Goal: Task Accomplishment & Management: Use online tool/utility

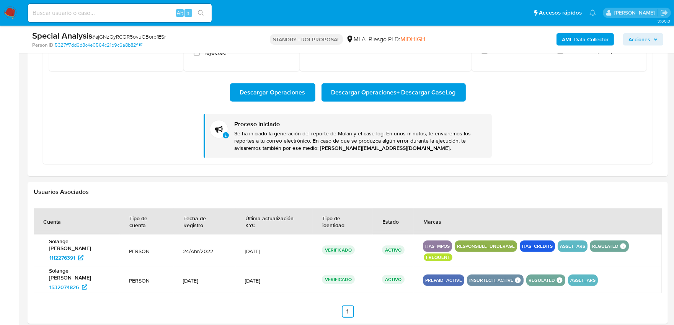
scroll to position [846, 0]
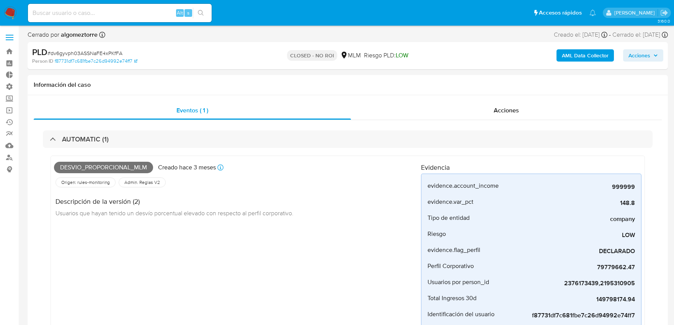
select select "10"
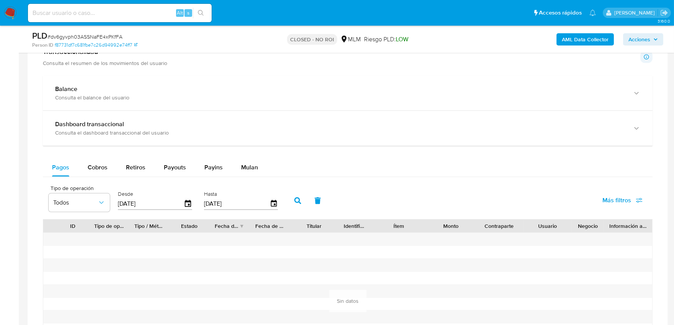
scroll to position [893, 0]
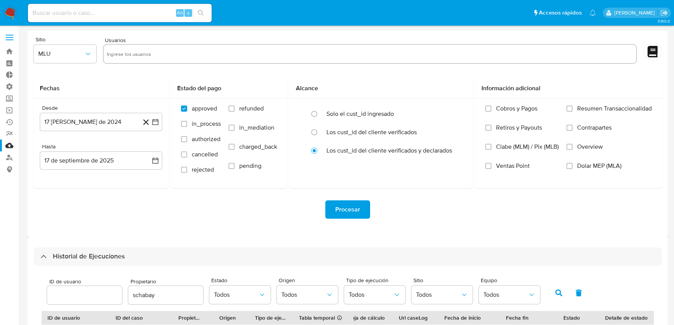
select select "10"
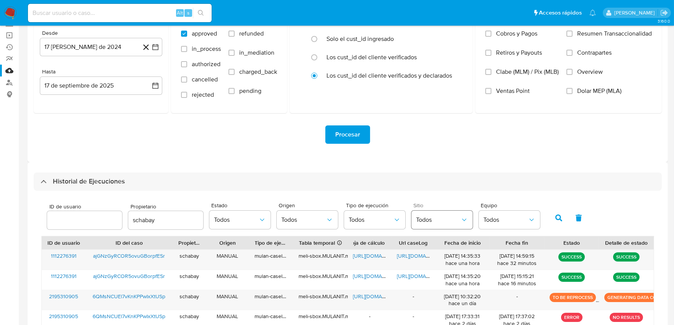
click at [448, 214] on button "Todos" at bounding box center [441, 220] width 61 height 18
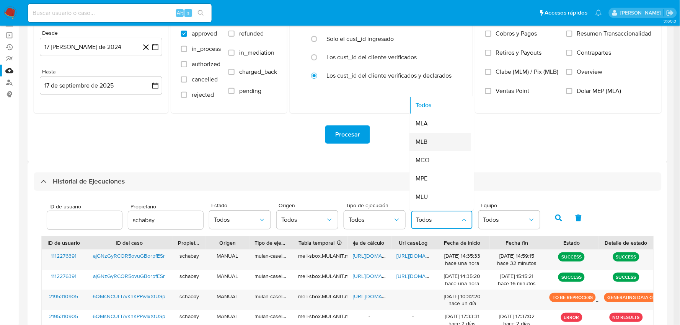
click at [430, 143] on div "MLB" at bounding box center [438, 142] width 44 height 18
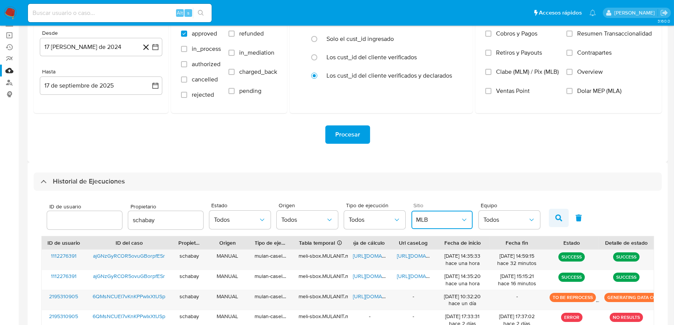
click at [550, 222] on button "button" at bounding box center [559, 218] width 20 height 18
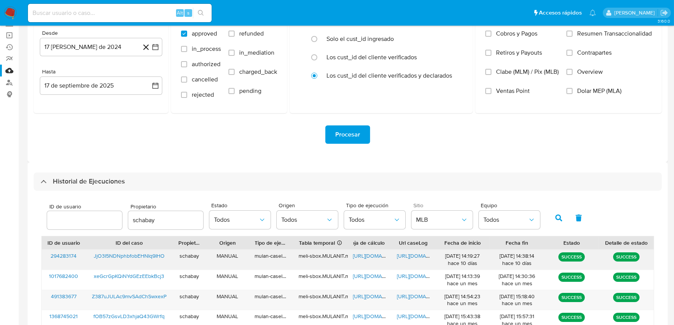
click at [412, 257] on span "[URL][DOMAIN_NAME]" at bounding box center [423, 256] width 53 height 8
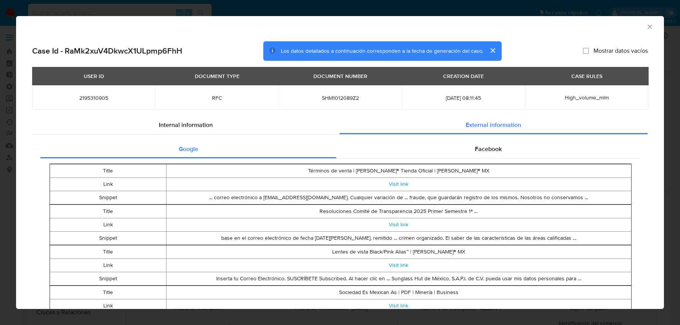
select select "10"
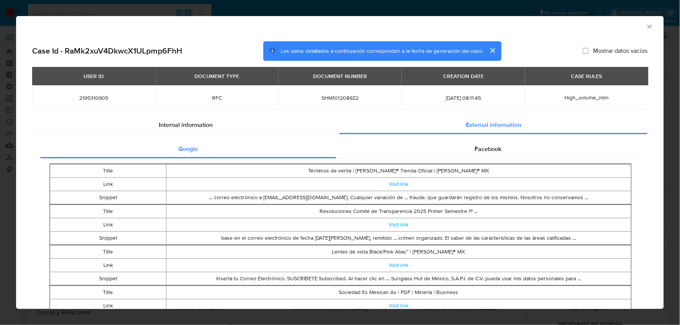
scroll to position [323, 0]
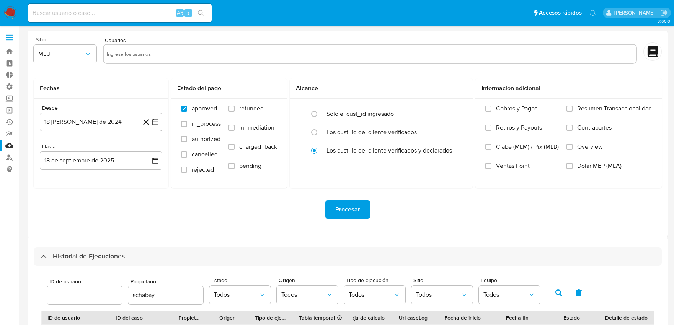
select select "10"
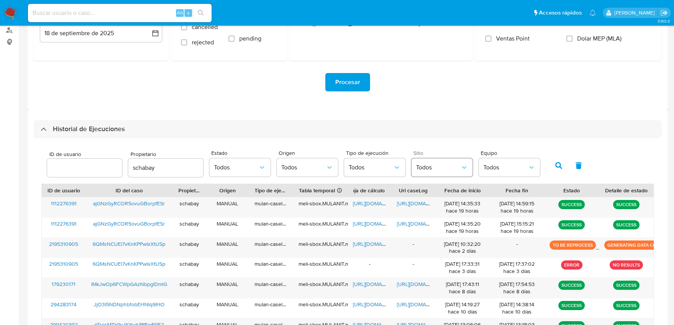
click at [446, 173] on button "Todos" at bounding box center [441, 167] width 61 height 18
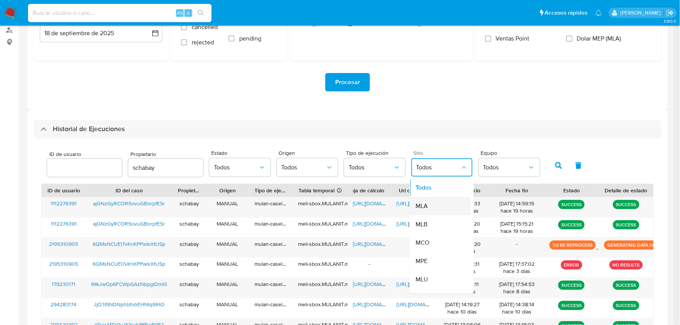
click at [436, 204] on div "MLA" at bounding box center [438, 206] width 44 height 18
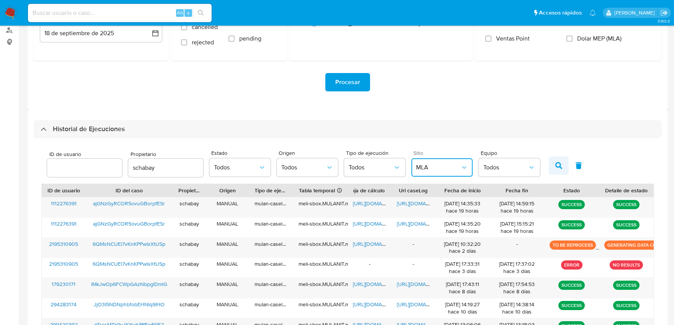
click at [549, 166] on button "button" at bounding box center [559, 165] width 20 height 18
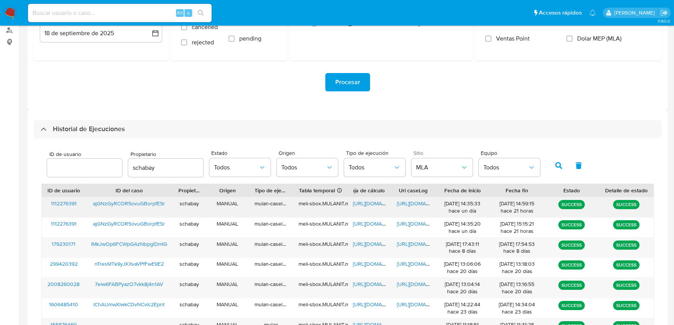
click at [416, 205] on span "https://docs.google.com/document/d/1TW3PiJLwbXgPkKv2YVt0YW-VWHNjRgp9nu5j2vsfXts…" at bounding box center [423, 204] width 53 height 8
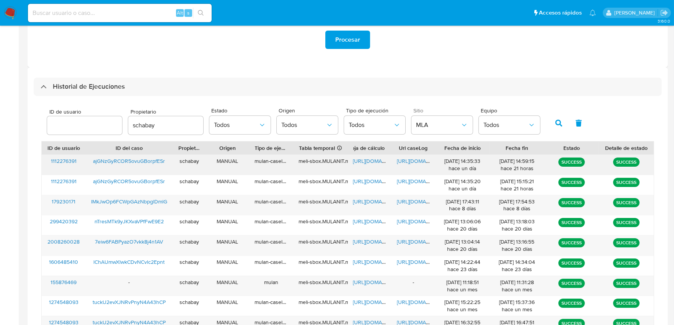
click at [417, 161] on span "https://docs.google.com/document/d/1TW3PiJLwbXgPkKv2YVt0YW-VWHNjRgp9nu5j2vsfXts…" at bounding box center [423, 161] width 53 height 8
click at [180, 125] on input "schabay" at bounding box center [165, 126] width 75 height 10
drag, startPoint x: 180, startPoint y: 125, endPoint x: 147, endPoint y: 125, distance: 32.5
click at [147, 125] on input "schabay" at bounding box center [165, 126] width 75 height 10
click at [555, 126] on icon "button" at bounding box center [558, 123] width 7 height 7
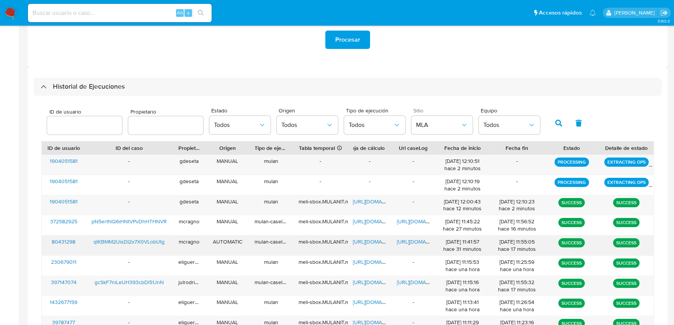
click at [423, 244] on span "https://docs.google.com/document/d/1Yr8ESRANxQpoivQe8VrjrBLL-AQIF7k5WRpq02_ngiQ…" at bounding box center [423, 242] width 53 height 8
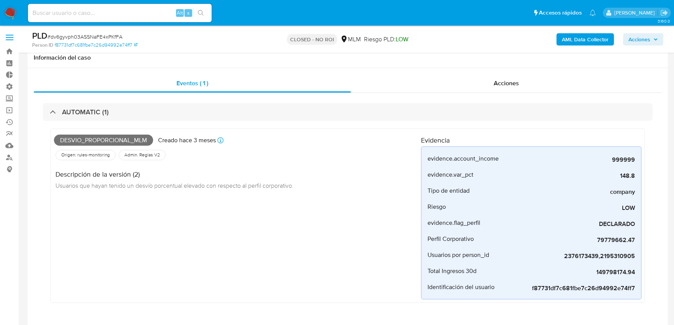
select select "10"
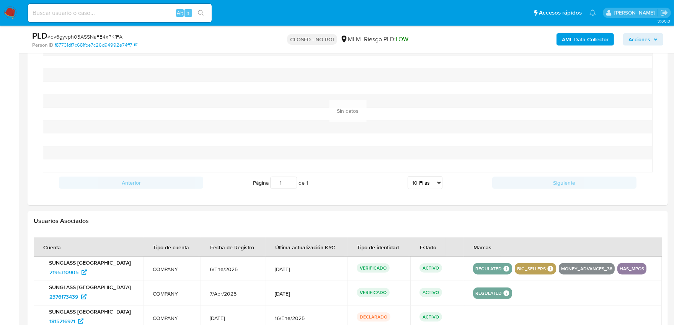
scroll to position [255, 0]
